Goal: Navigation & Orientation: Find specific page/section

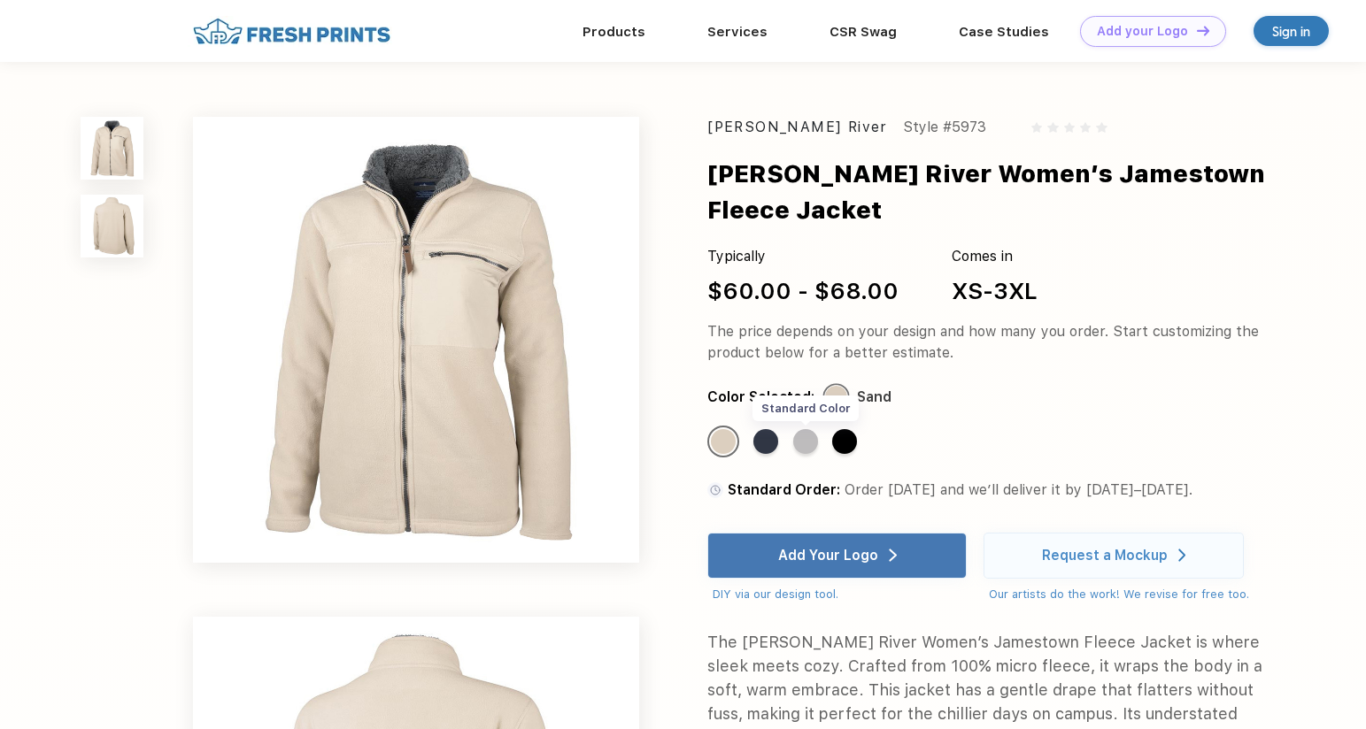
click at [811, 444] on div "Standard Color" at bounding box center [805, 441] width 25 height 25
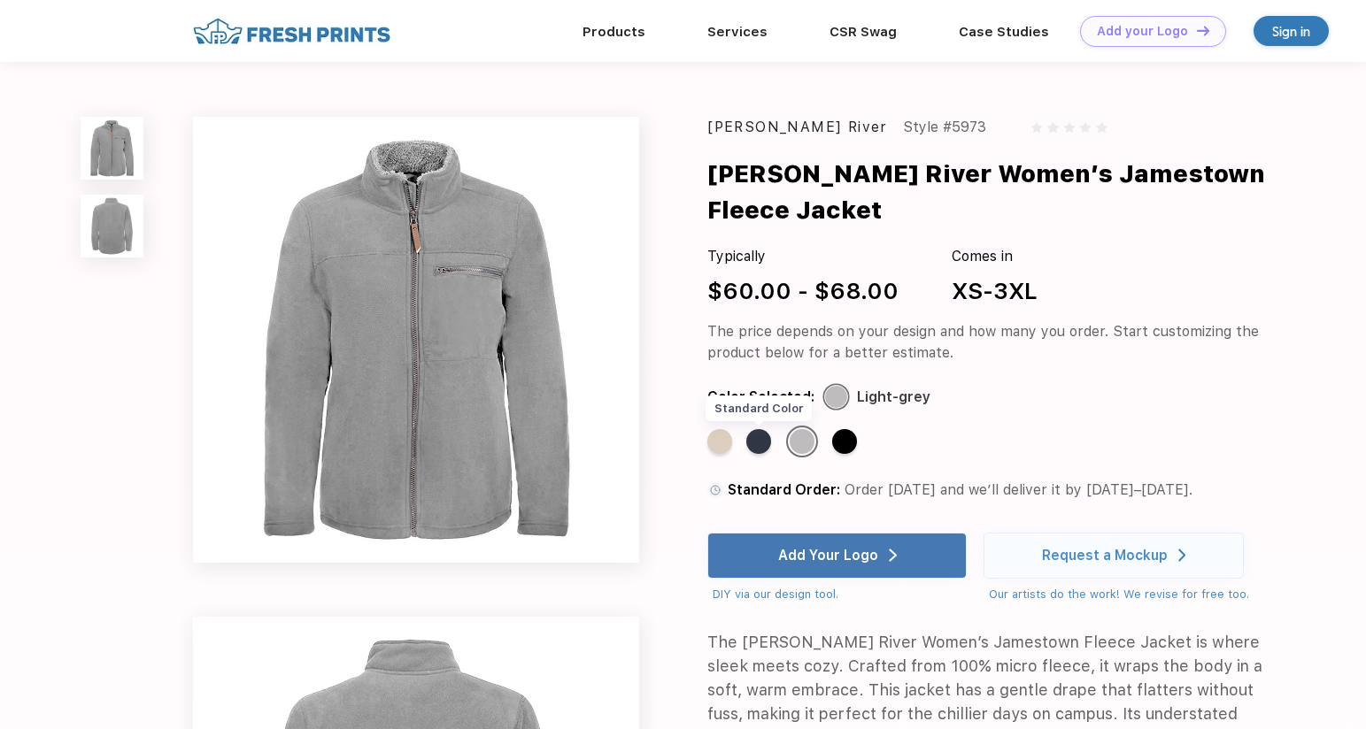
click at [762, 447] on div "Standard Color" at bounding box center [758, 441] width 25 height 25
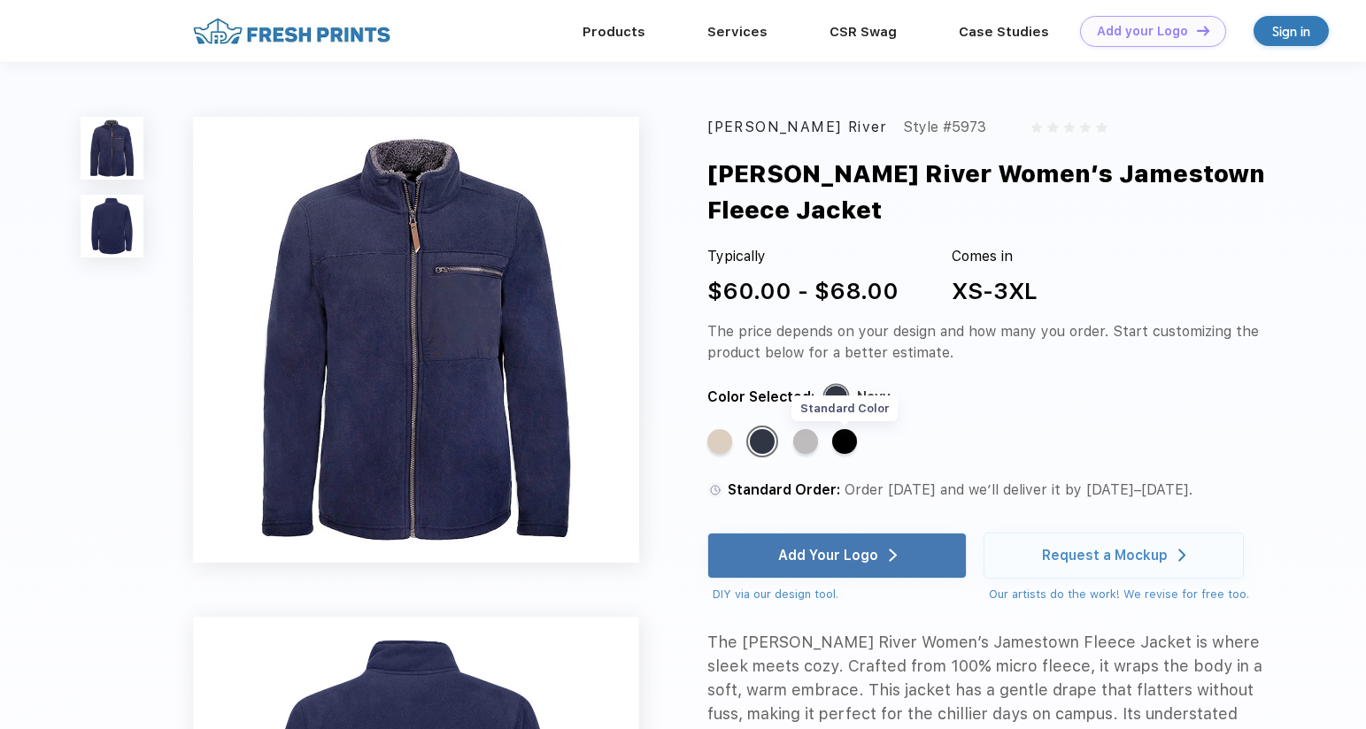
click at [847, 445] on div "Standard Color" at bounding box center [844, 441] width 25 height 25
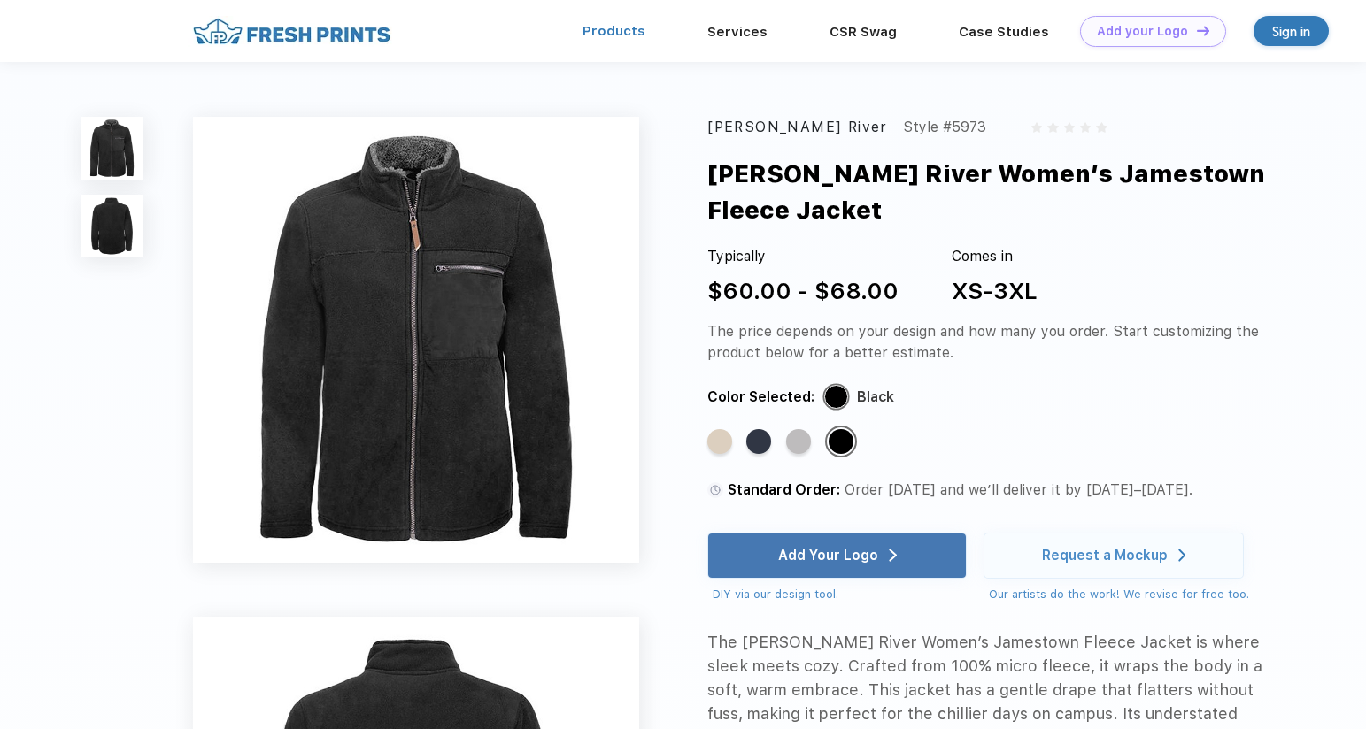
click at [626, 30] on link "Products" at bounding box center [613, 31] width 63 height 16
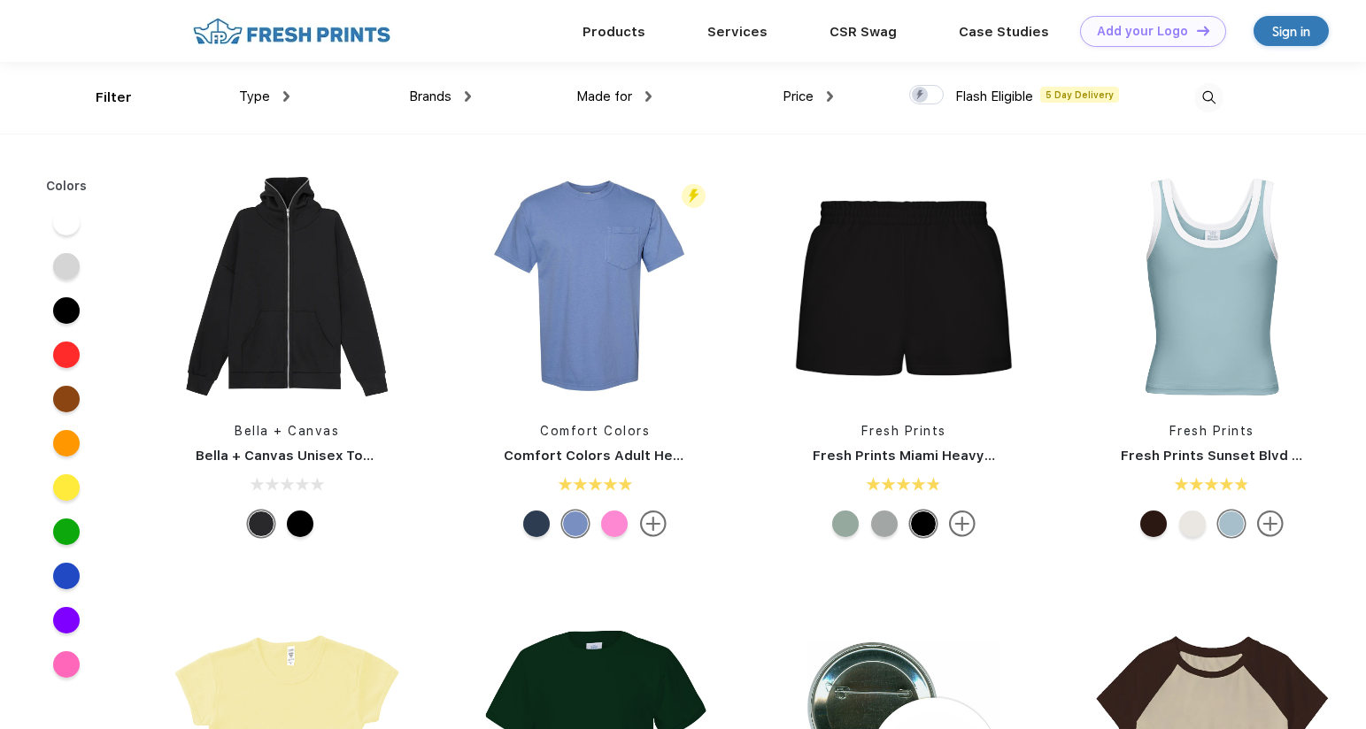
scroll to position [1658, 0]
